Goal: Navigation & Orientation: Find specific page/section

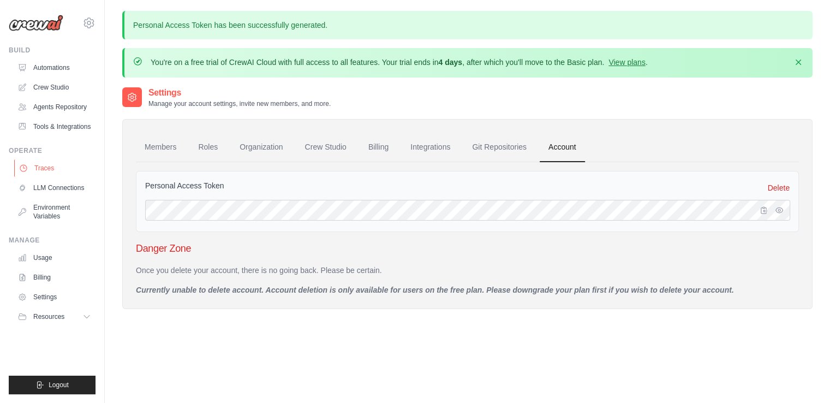
click at [90, 168] on link "Traces" at bounding box center [55, 167] width 82 height 17
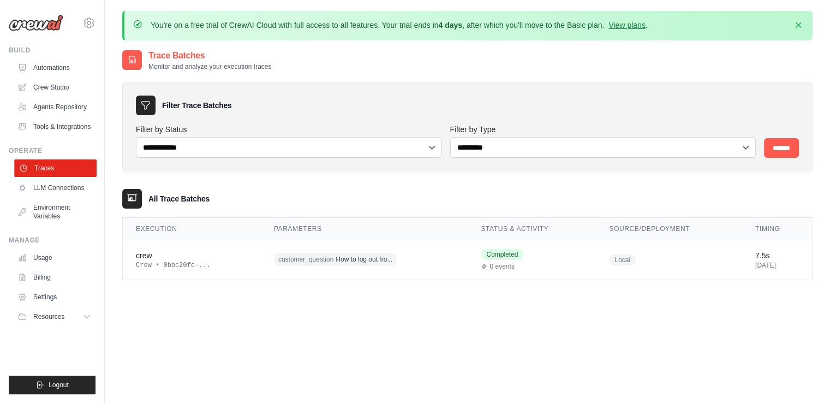
click at [53, 161] on link "Traces" at bounding box center [55, 167] width 82 height 17
click at [49, 108] on link "Agents Repository" at bounding box center [55, 106] width 82 height 17
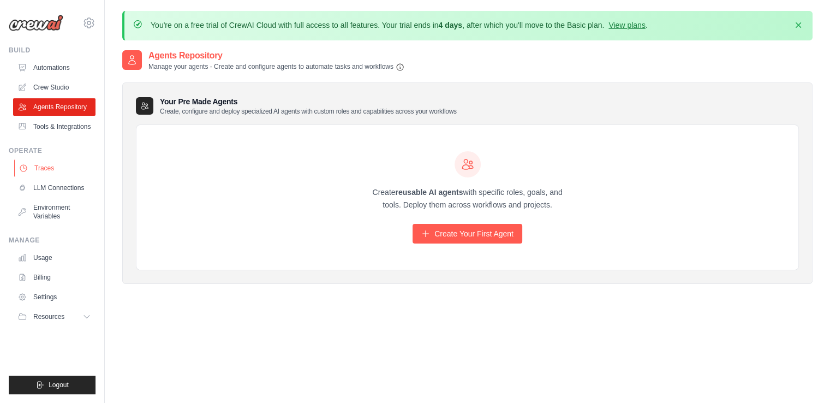
click at [37, 175] on link "Traces" at bounding box center [55, 167] width 82 height 17
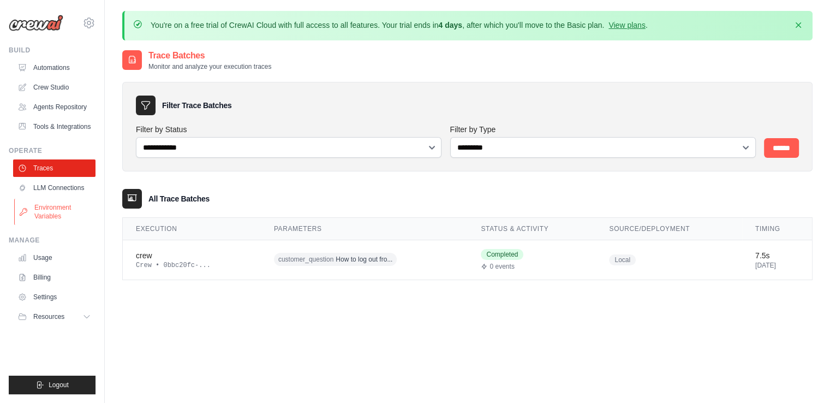
click at [37, 213] on link "Environment Variables" at bounding box center [55, 212] width 82 height 26
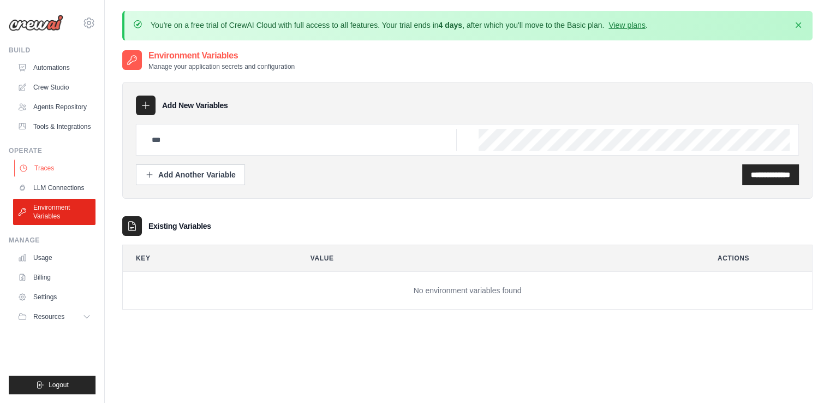
click at [35, 171] on link "Traces" at bounding box center [55, 167] width 82 height 17
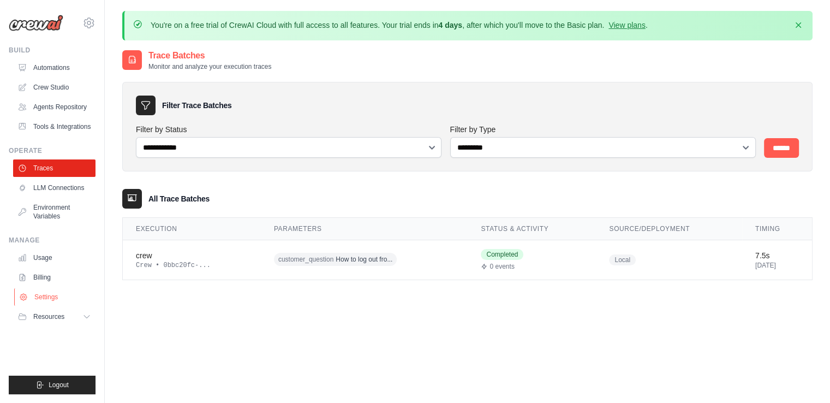
click at [68, 300] on link "Settings" at bounding box center [55, 296] width 82 height 17
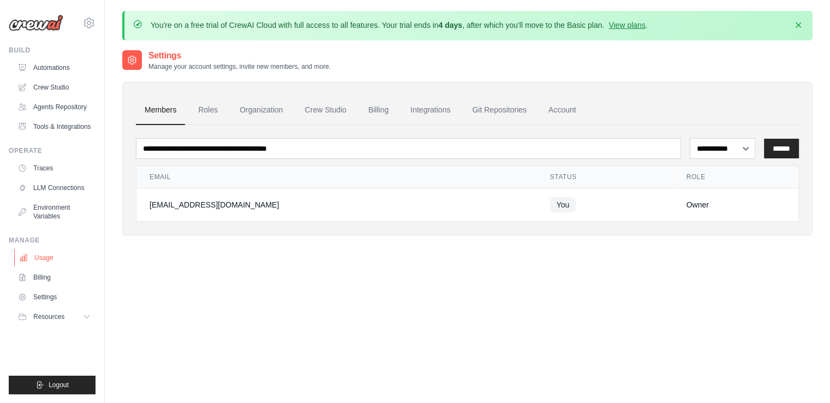
click at [80, 257] on link "Usage" at bounding box center [55, 257] width 82 height 17
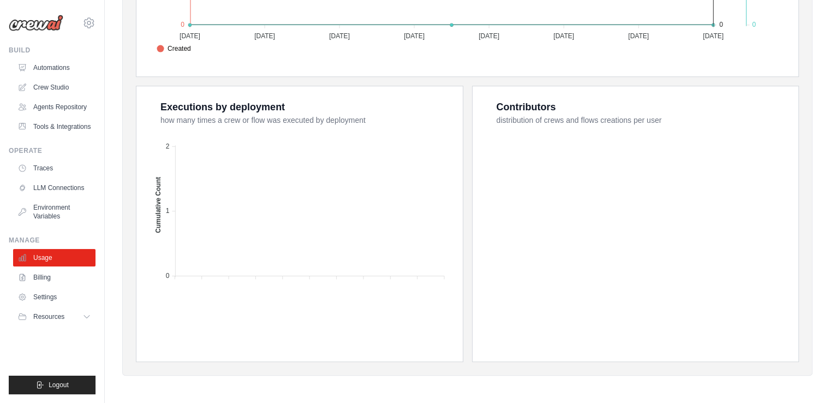
scroll to position [425, 0]
click at [72, 289] on link "Settings" at bounding box center [55, 296] width 82 height 17
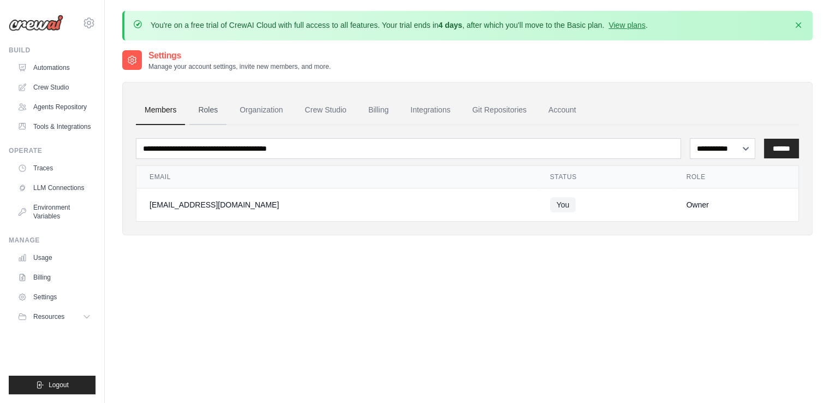
click at [209, 118] on link "Roles" at bounding box center [207, 110] width 37 height 29
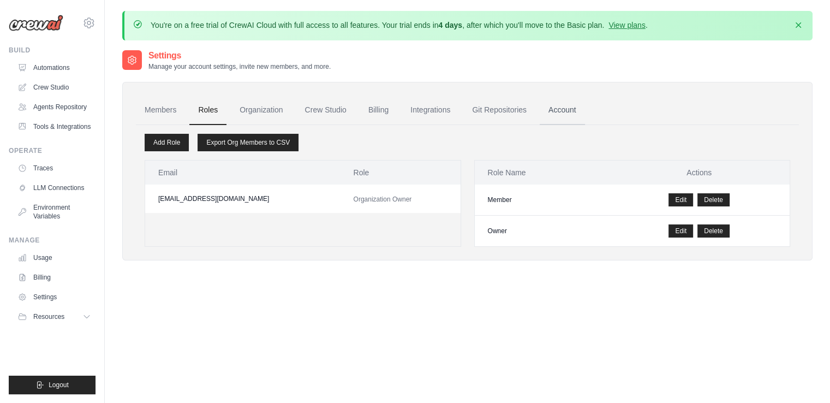
click at [553, 111] on link "Account" at bounding box center [562, 110] width 45 height 29
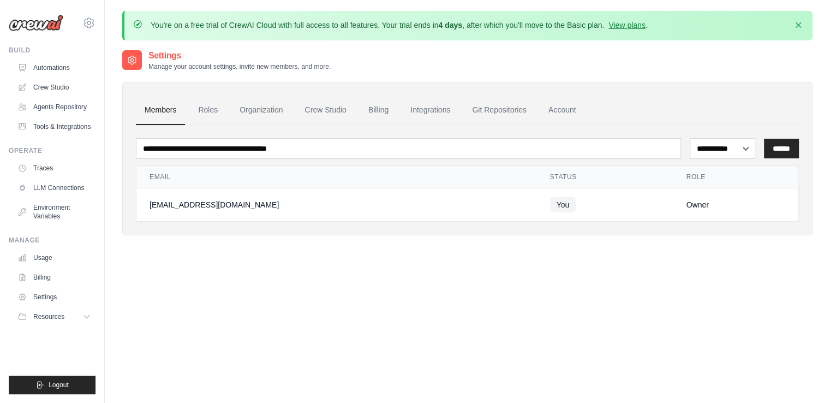
scroll to position [425, 0]
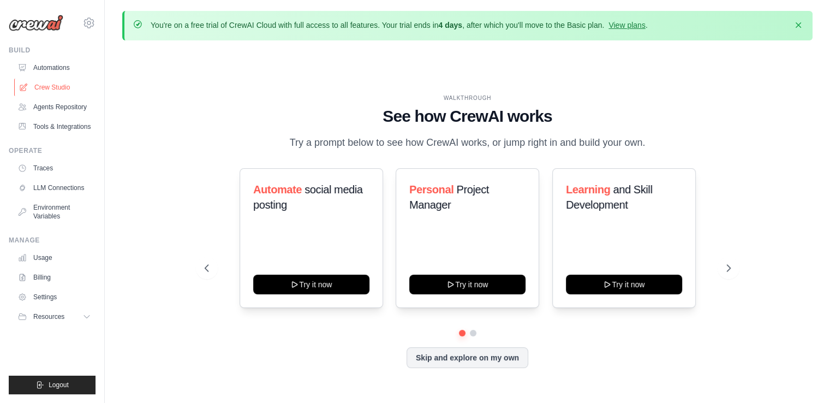
click at [64, 91] on link "Crew Studio" at bounding box center [55, 87] width 82 height 17
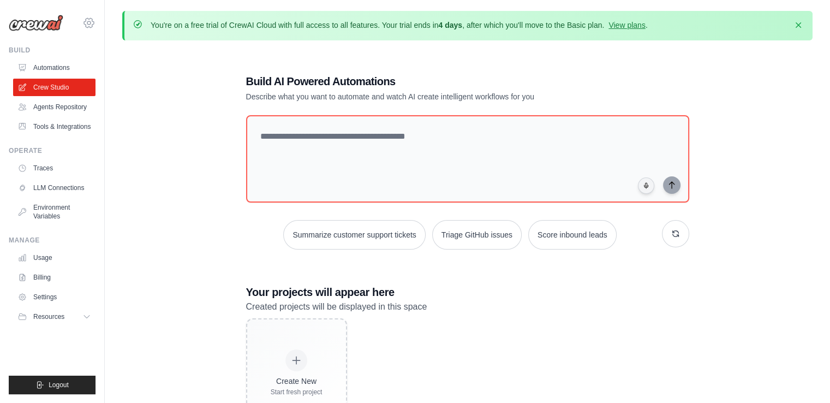
click at [88, 20] on icon at bounding box center [88, 22] width 13 height 13
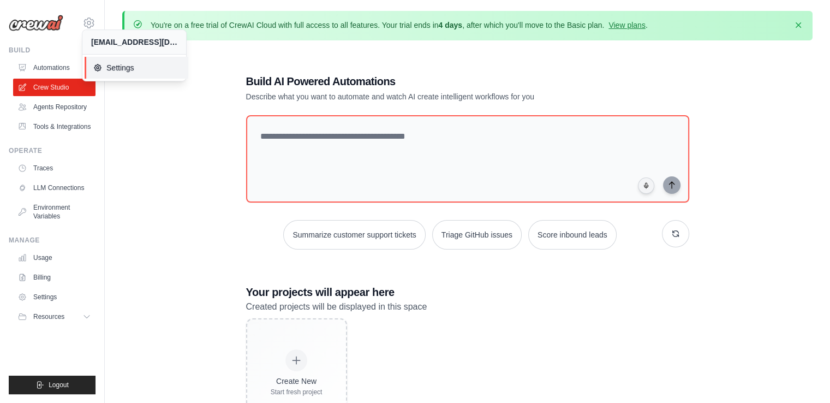
click at [123, 74] on link "Settings" at bounding box center [137, 68] width 104 height 22
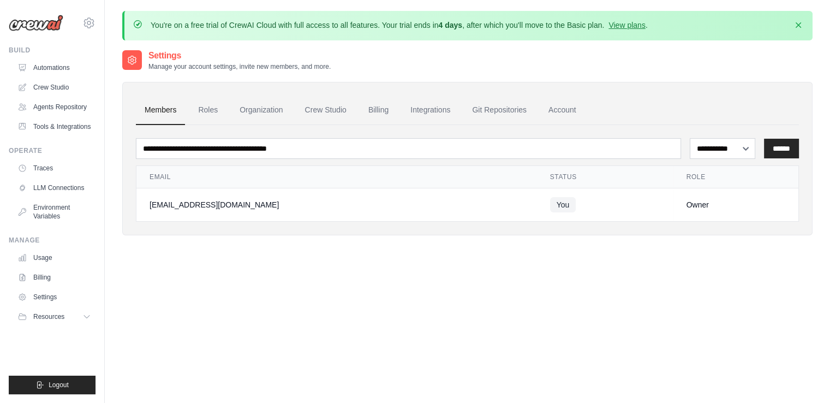
click at [83, 325] on ul "Build Automations Crew Studio Agents Repository Tools & Integrations" at bounding box center [52, 220] width 87 height 348
click at [85, 321] on button "Resources" at bounding box center [55, 316] width 82 height 17
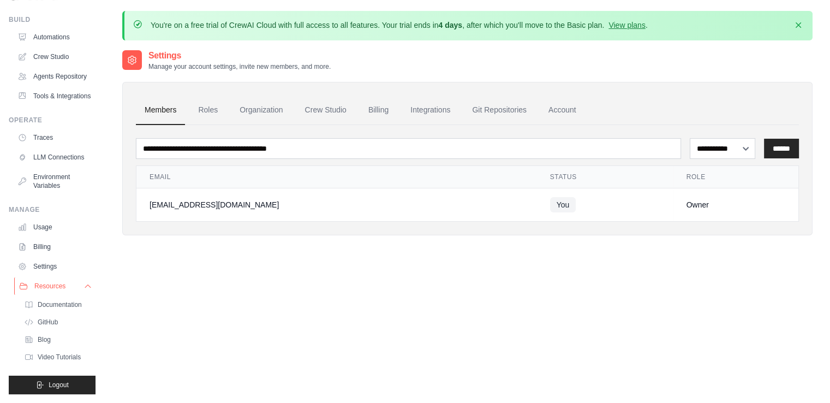
scroll to position [57, 0]
click at [84, 310] on link "Documentation" at bounding box center [59, 304] width 76 height 15
click at [82, 132] on link "Traces" at bounding box center [55, 137] width 82 height 17
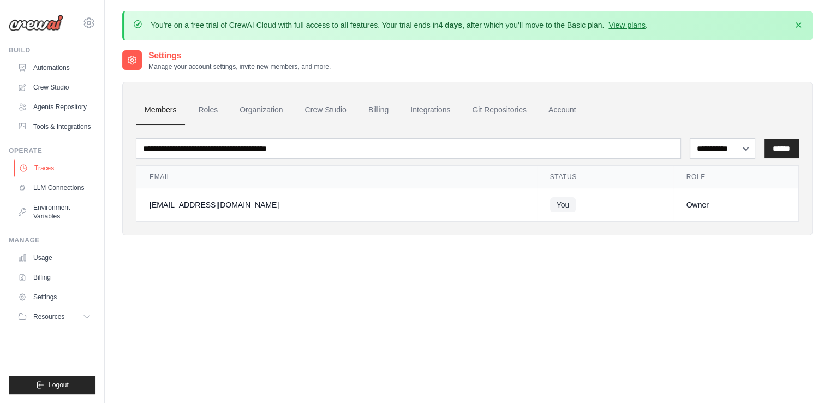
scroll to position [0, 0]
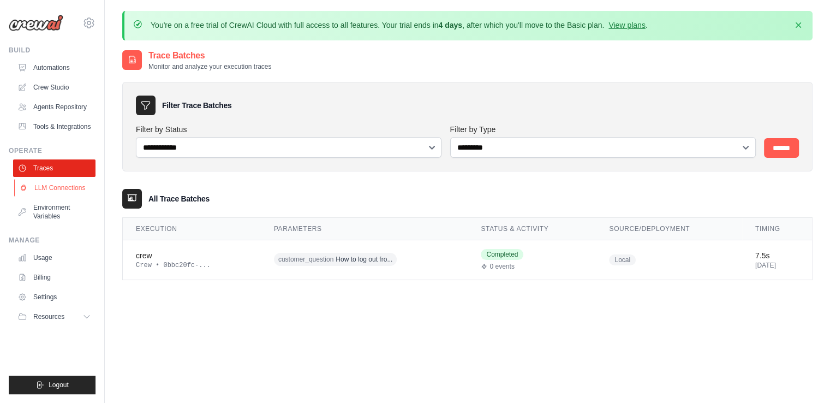
click at [76, 185] on link "LLM Connections" at bounding box center [55, 187] width 82 height 17
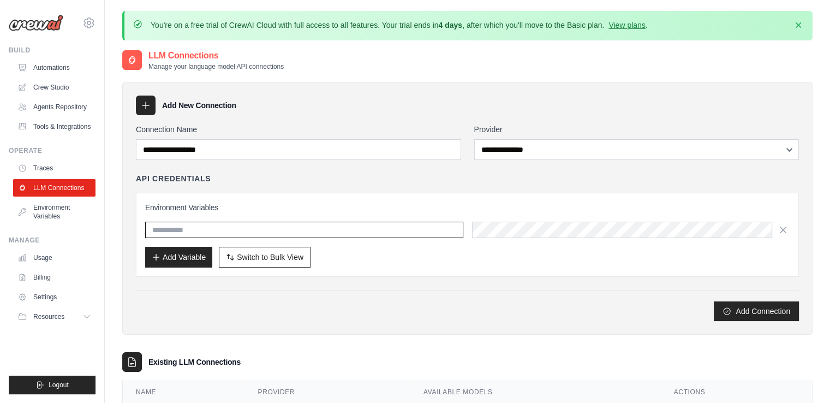
click at [186, 224] on input "text" at bounding box center [304, 230] width 318 height 16
click at [73, 206] on link "Environment Variables" at bounding box center [55, 212] width 82 height 26
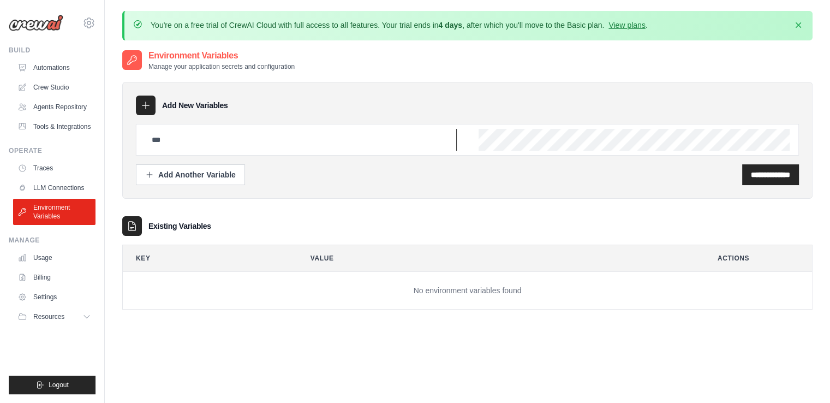
click at [176, 146] on input "text" at bounding box center [301, 140] width 312 height 22
click at [81, 182] on link "LLM Connections" at bounding box center [55, 187] width 82 height 17
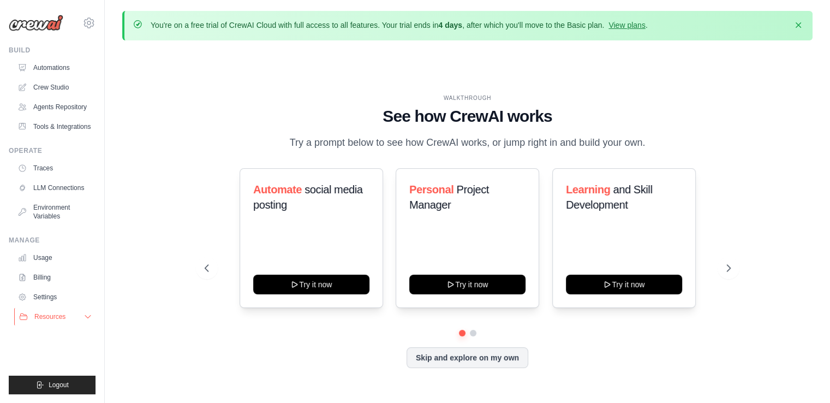
click at [91, 325] on button "Resources" at bounding box center [55, 316] width 82 height 17
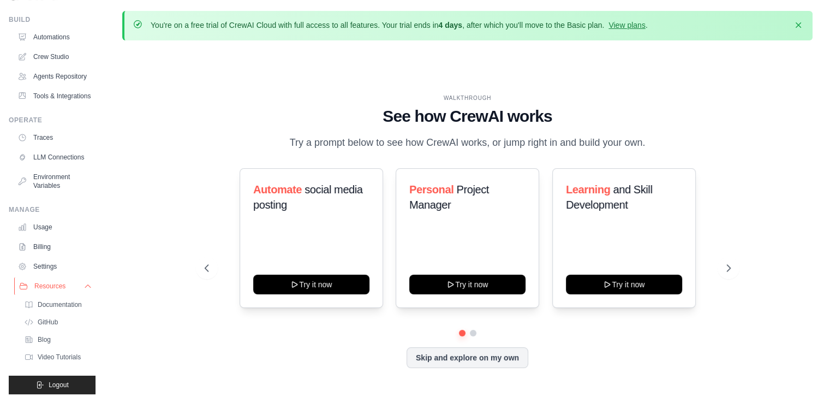
scroll to position [57, 0]
click at [84, 282] on icon at bounding box center [88, 286] width 9 height 9
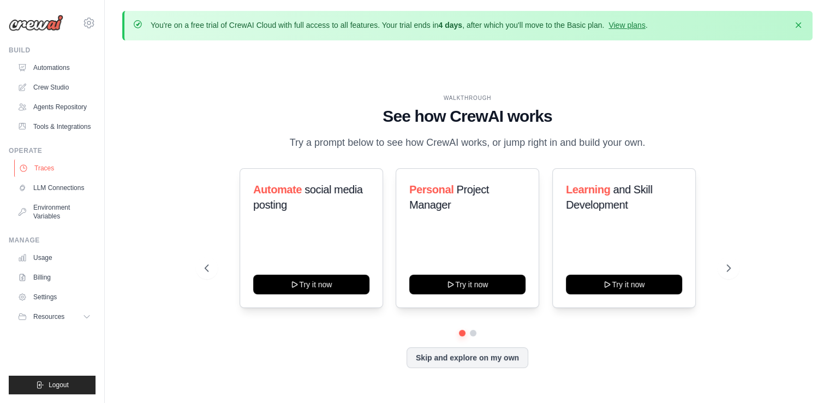
click at [84, 163] on link "Traces" at bounding box center [55, 167] width 82 height 17
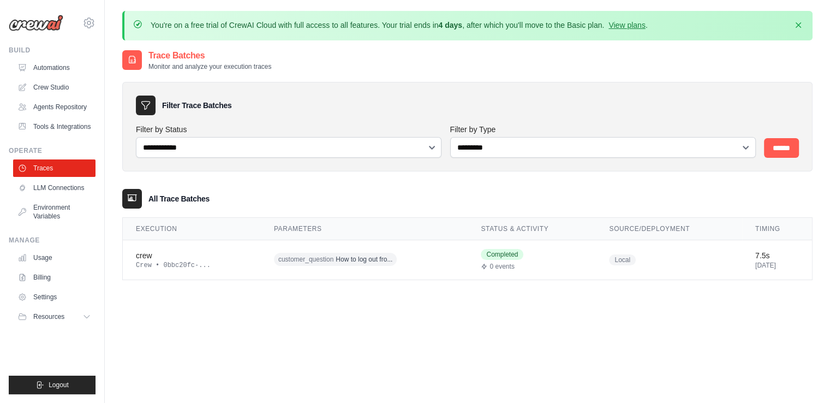
click at [140, 204] on div at bounding box center [132, 199] width 20 height 20
click at [213, 246] on td "crew Crew • 0bbc20fc-..." at bounding box center [192, 260] width 138 height 40
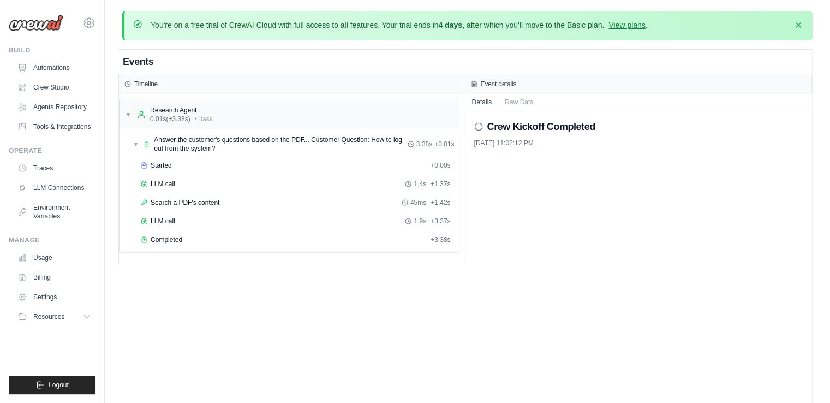
click at [476, 127] on icon at bounding box center [478, 126] width 9 height 9
click at [480, 140] on div "[DATE] 11:02:12 PM" at bounding box center [639, 143] width 330 height 9
click at [56, 259] on link "Usage" at bounding box center [55, 257] width 82 height 17
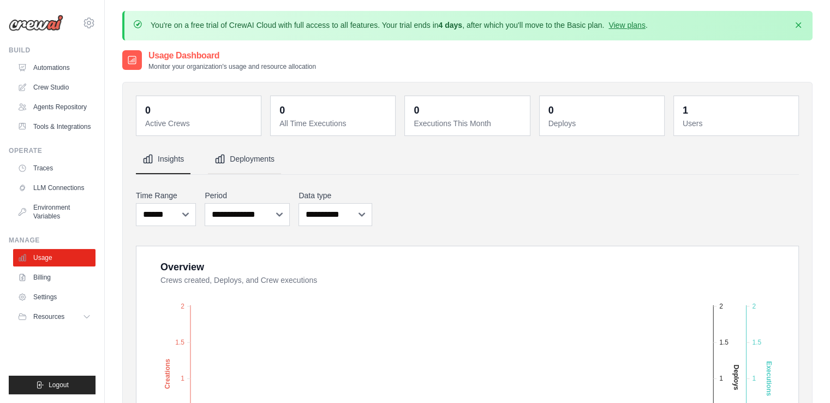
click at [243, 151] on button "Deployments" at bounding box center [244, 159] width 73 height 29
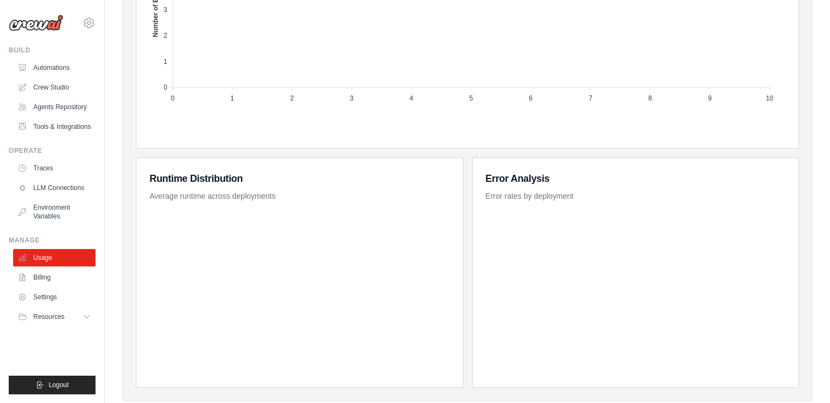
scroll to position [522, 0]
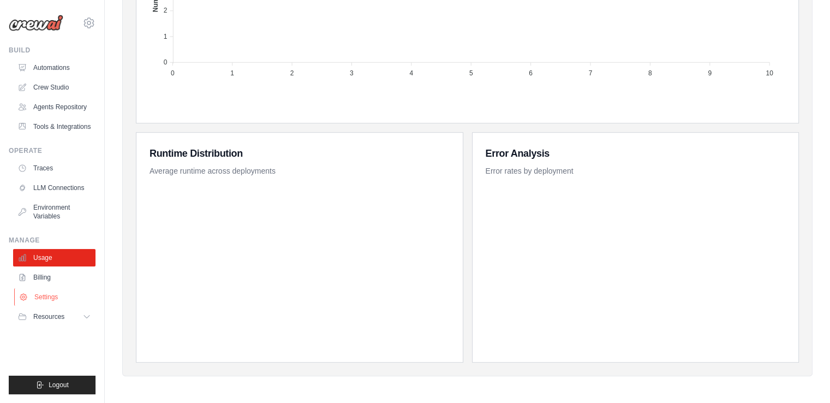
click at [77, 294] on link "Settings" at bounding box center [55, 296] width 82 height 17
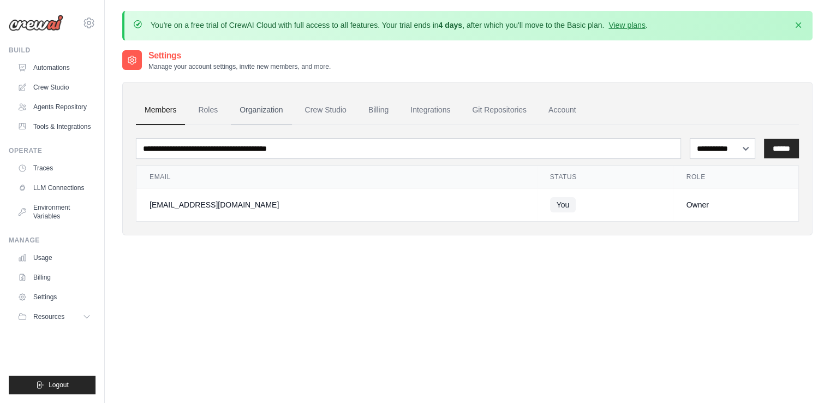
click at [274, 109] on link "Organization" at bounding box center [261, 110] width 61 height 29
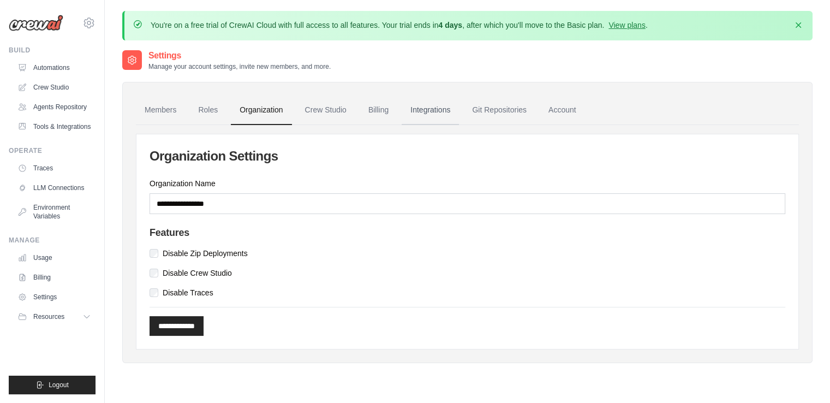
click at [419, 109] on link "Integrations" at bounding box center [430, 110] width 57 height 29
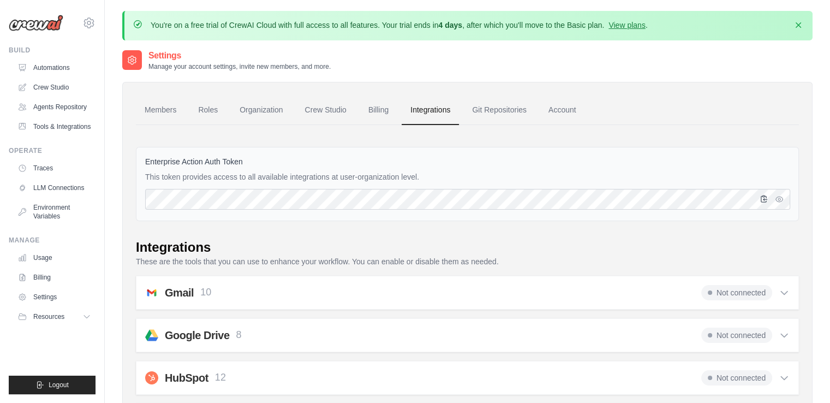
click at [767, 198] on icon "button" at bounding box center [764, 198] width 9 height 9
